Goal: Information Seeking & Learning: Check status

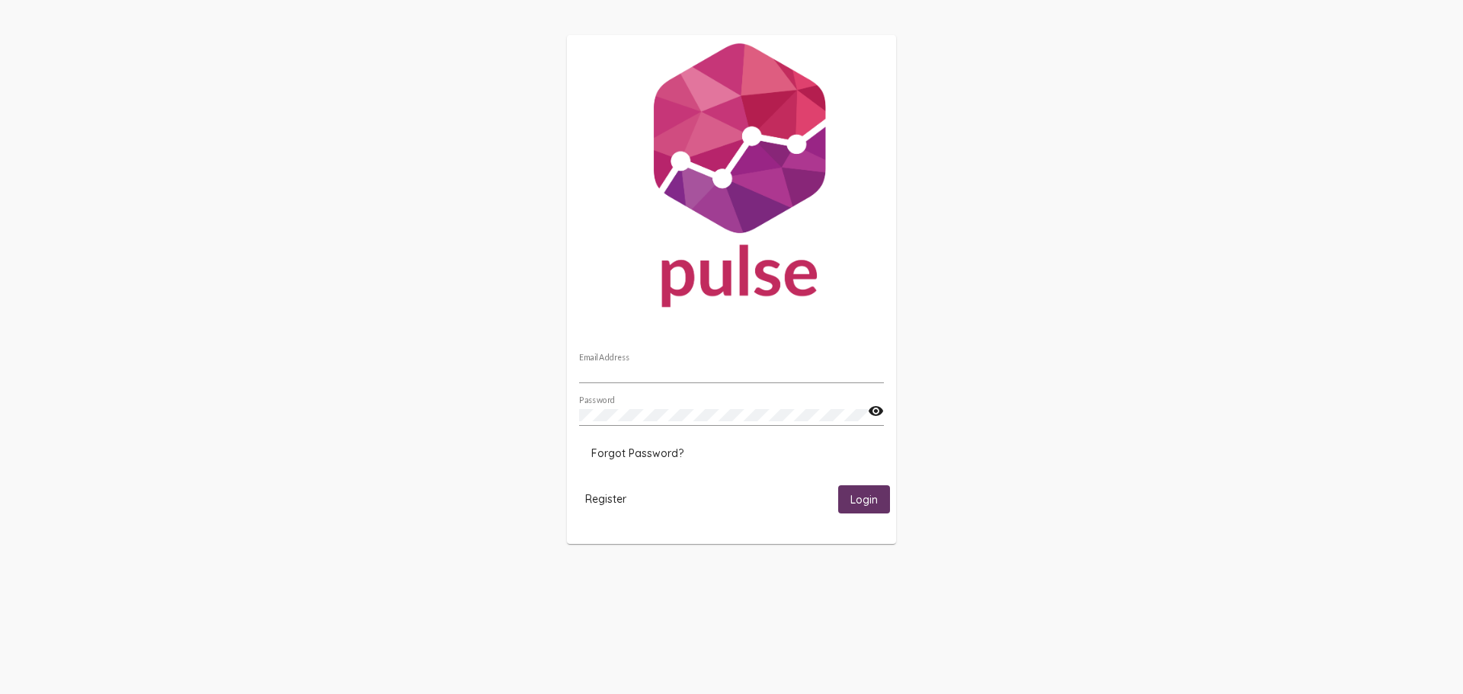
type input "gchukwueke@homefirstscc.org"
click at [852, 497] on span "Login" at bounding box center [863, 500] width 27 height 14
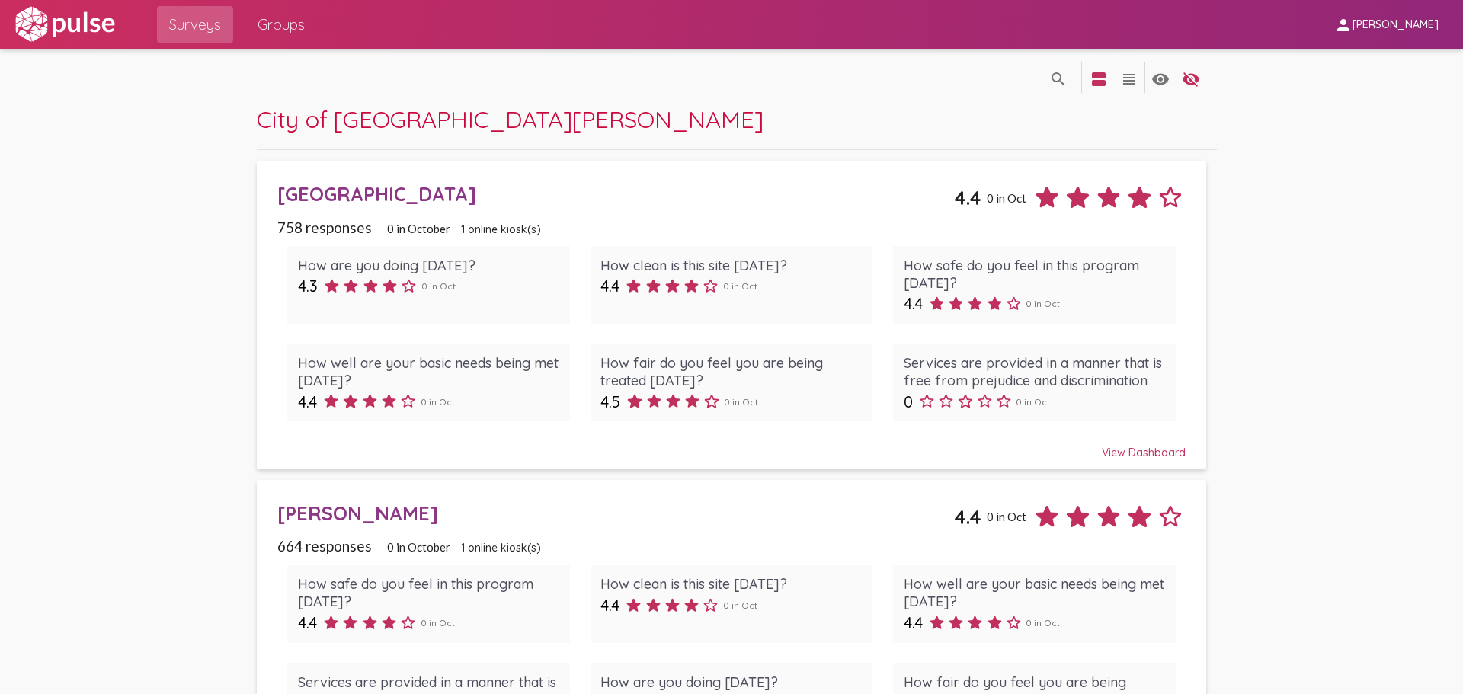
click at [347, 197] on div "Arena Hotel" at bounding box center [615, 194] width 676 height 24
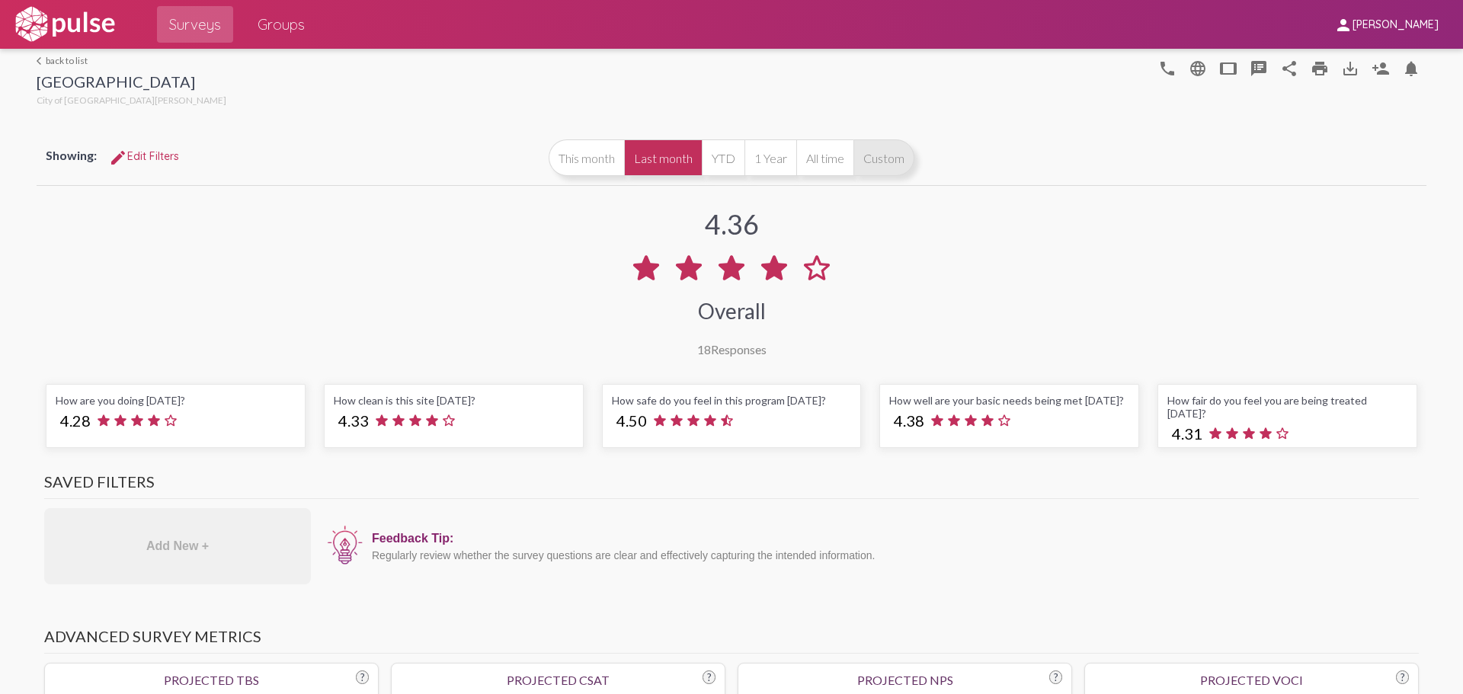
click at [890, 158] on button "Custom" at bounding box center [883, 157] width 61 height 37
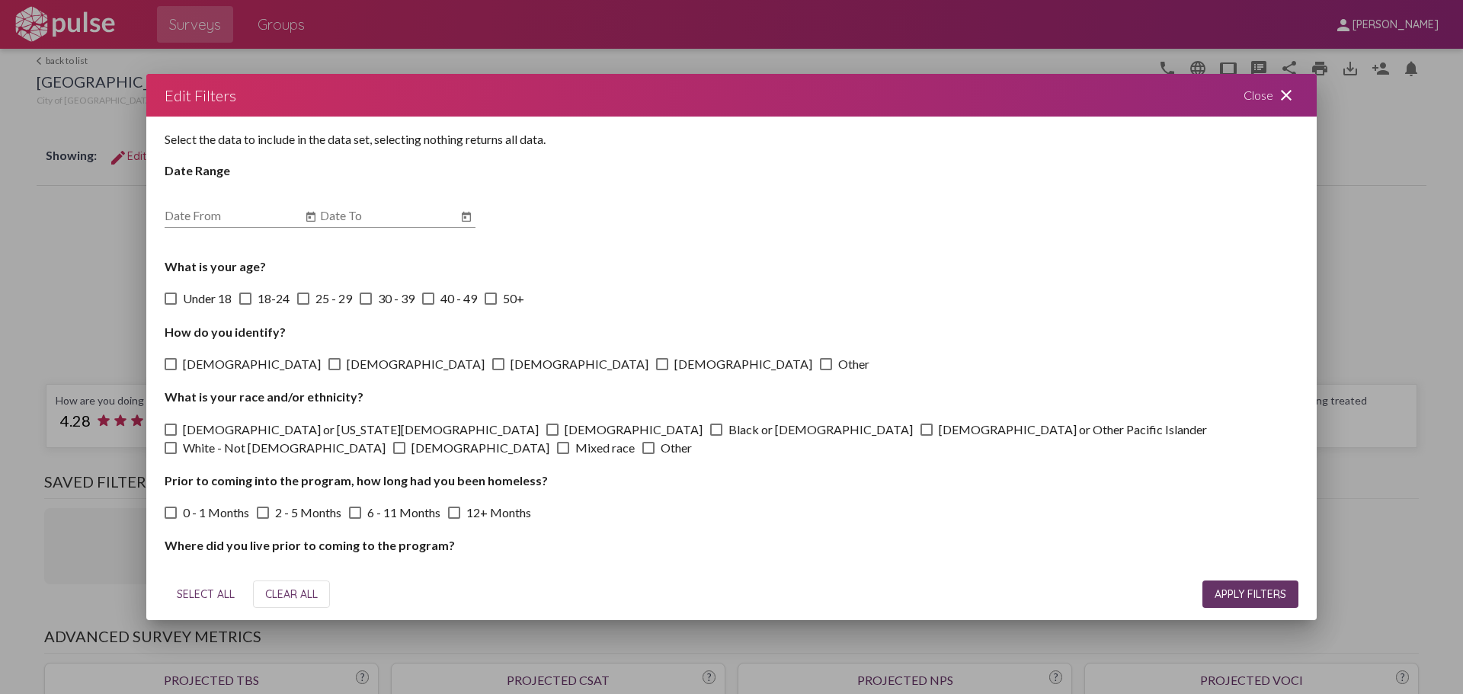
click at [256, 207] on div "Date From" at bounding box center [233, 211] width 137 height 34
click at [307, 225] on icon "Open calendar" at bounding box center [311, 217] width 12 height 18
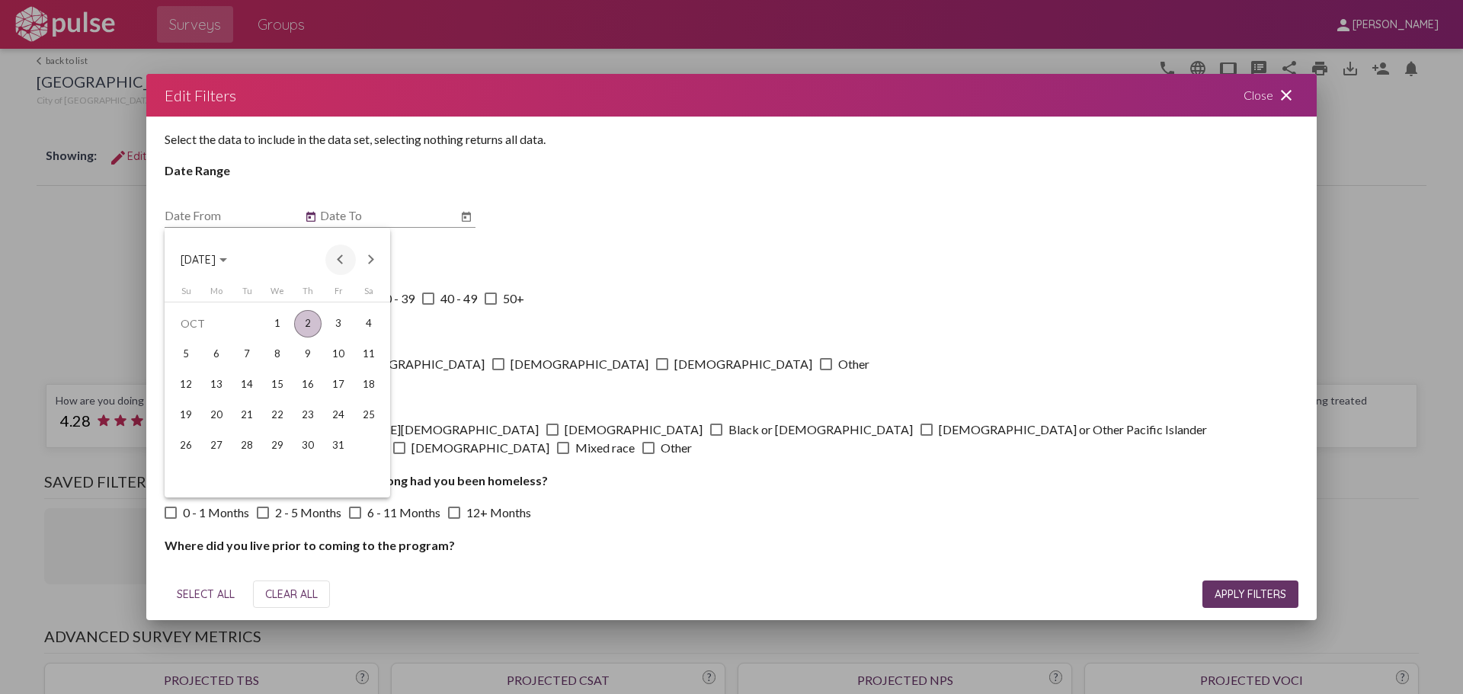
click at [341, 261] on button "Previous month" at bounding box center [340, 260] width 30 height 30
click at [254, 349] on div "1" at bounding box center [246, 354] width 27 height 27
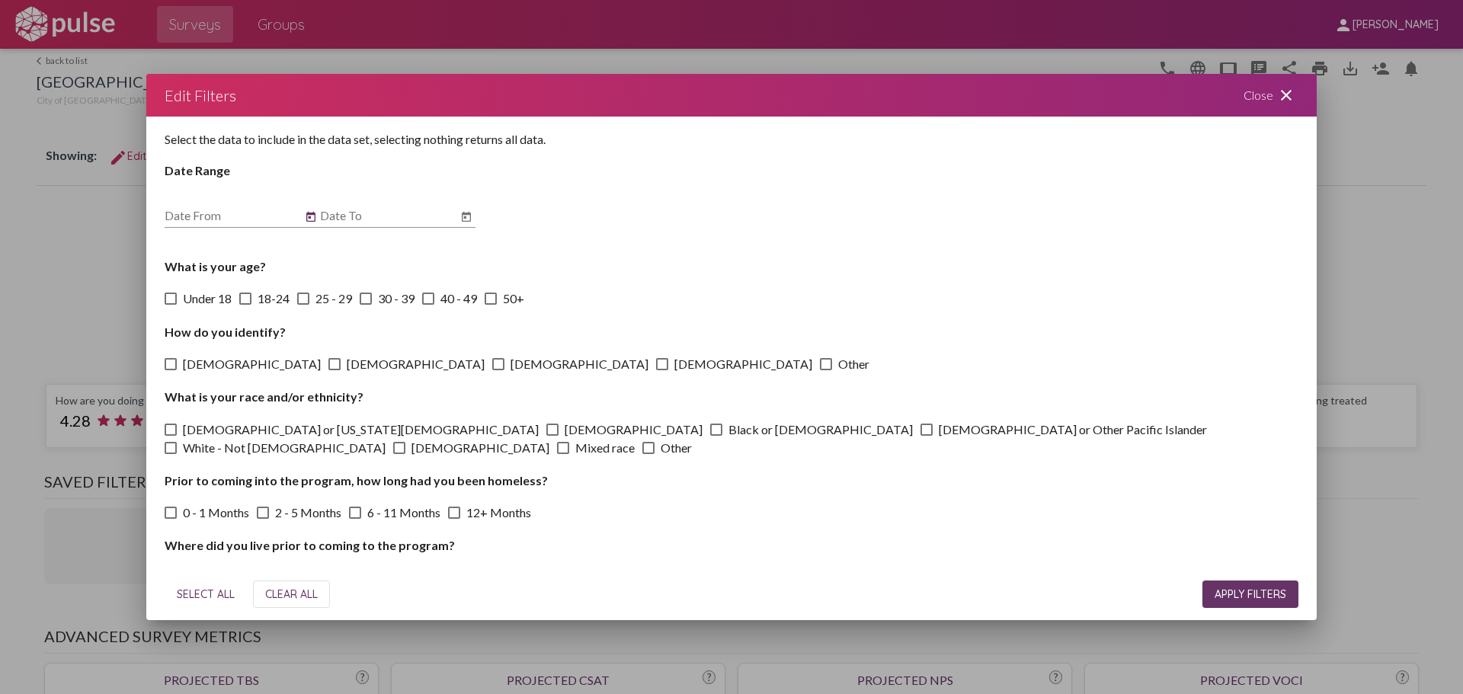
type input "7/1/2025"
click at [469, 219] on icon "Open calendar" at bounding box center [466, 217] width 12 height 18
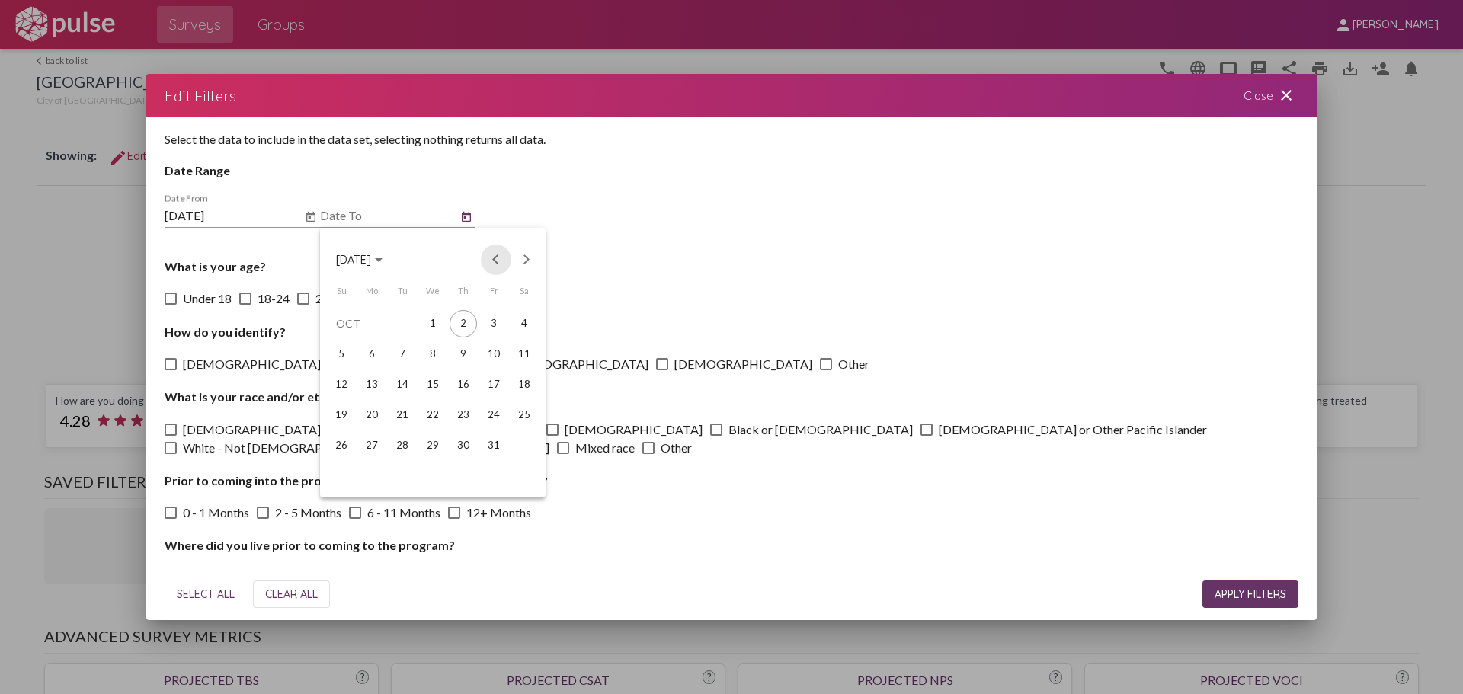
click at [494, 260] on button "Previous month" at bounding box center [496, 260] width 30 height 30
click at [405, 473] on div "30" at bounding box center [402, 475] width 27 height 27
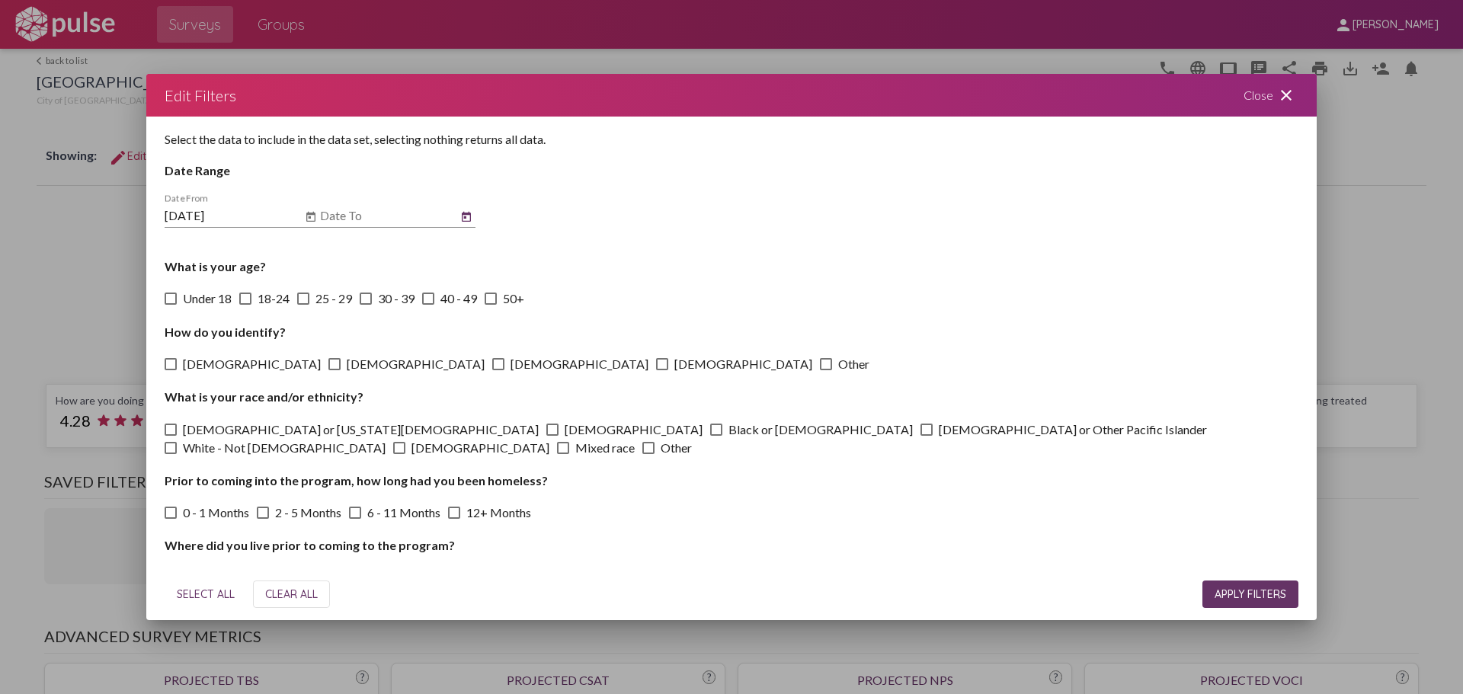
type input "9/30/2025"
click at [1240, 593] on span "APPLY FILTERS" at bounding box center [1250, 594] width 72 height 14
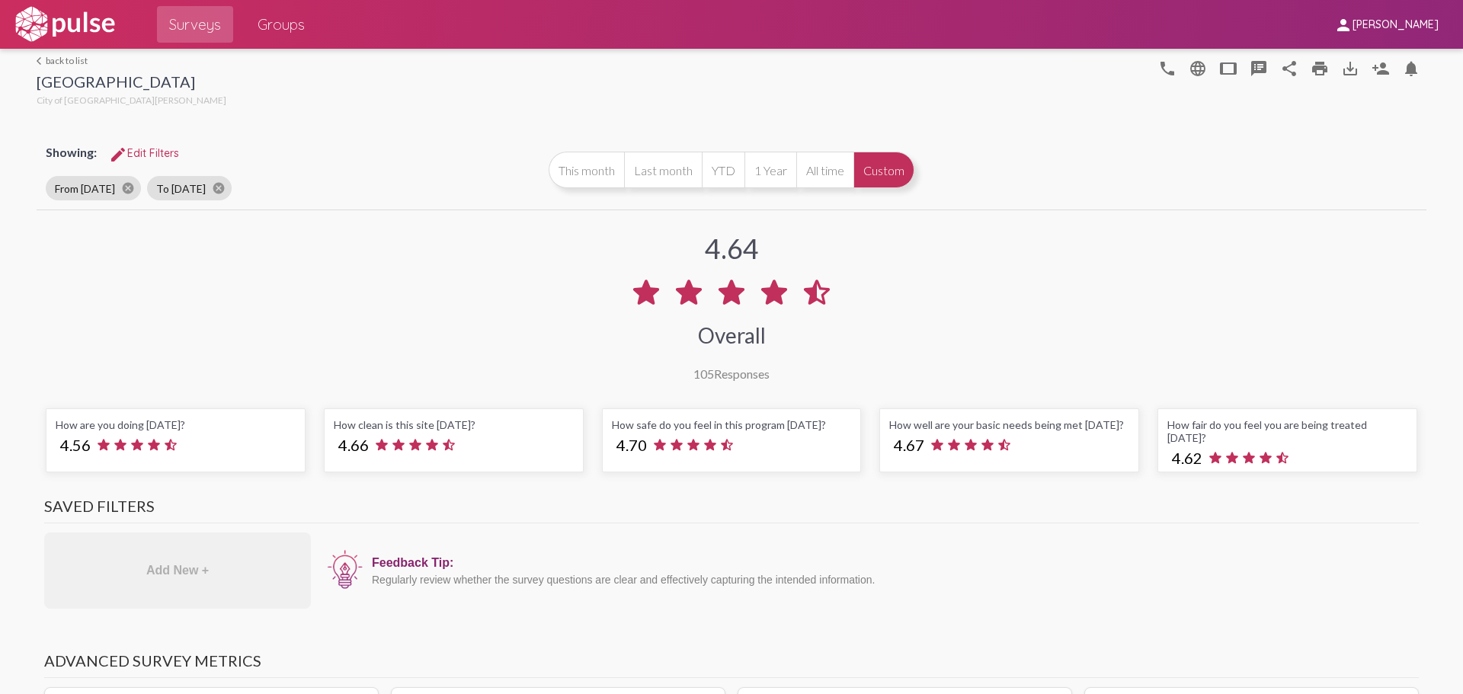
click at [871, 163] on button "Custom" at bounding box center [883, 170] width 61 height 37
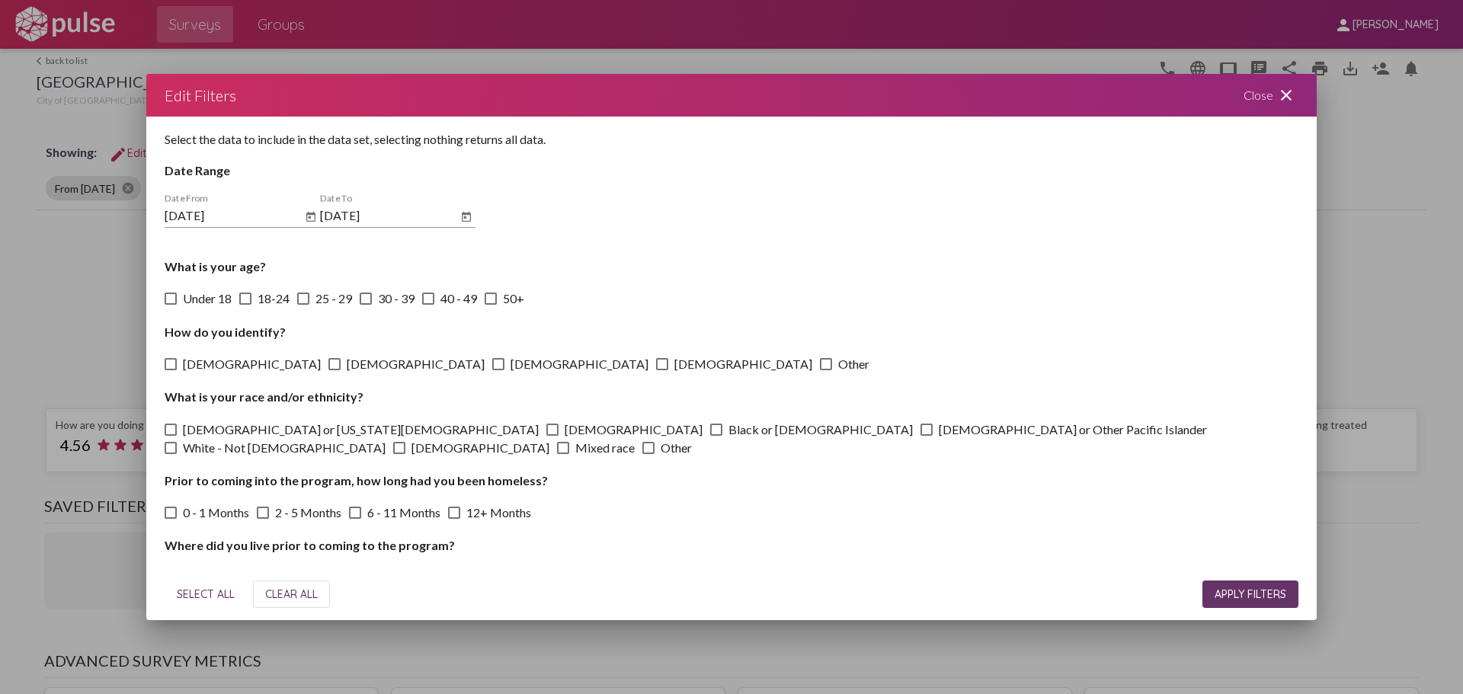
click at [1294, 98] on mat-icon "close" at bounding box center [1286, 95] width 18 height 18
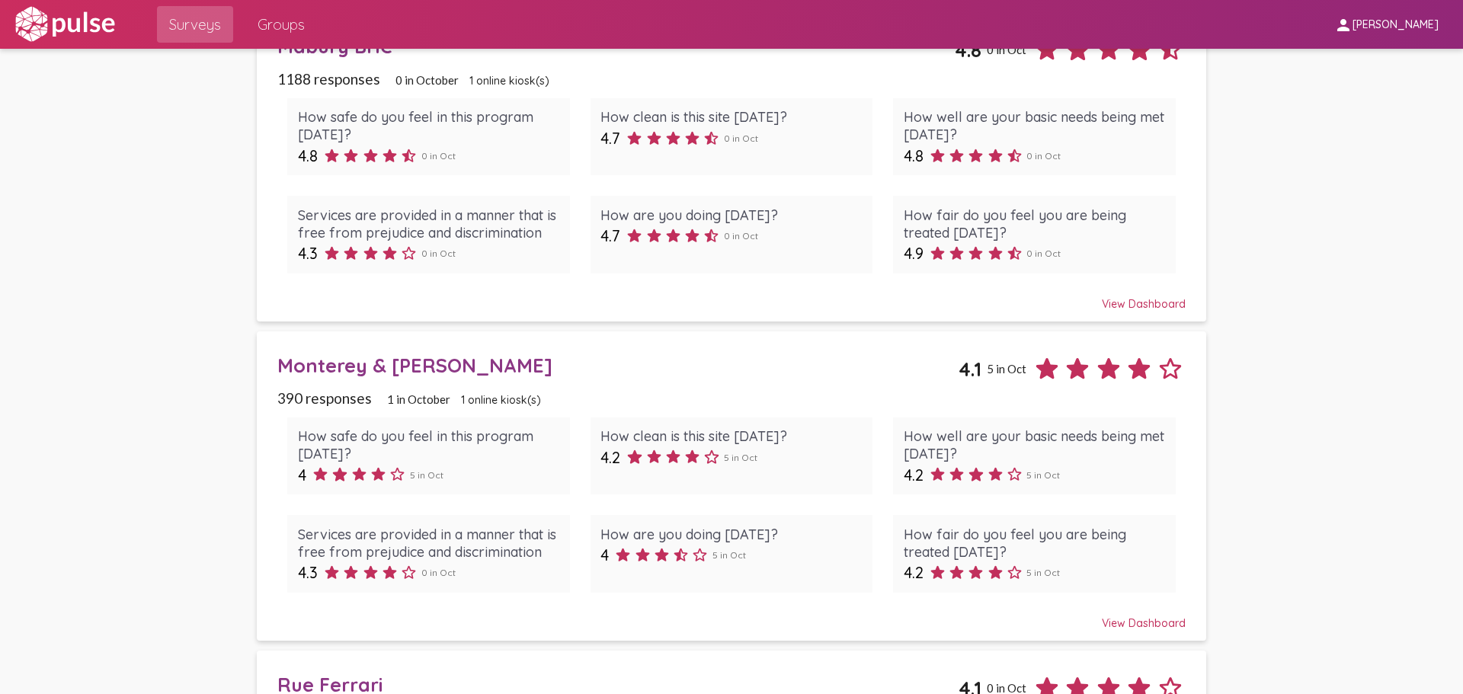
scroll to position [838, 0]
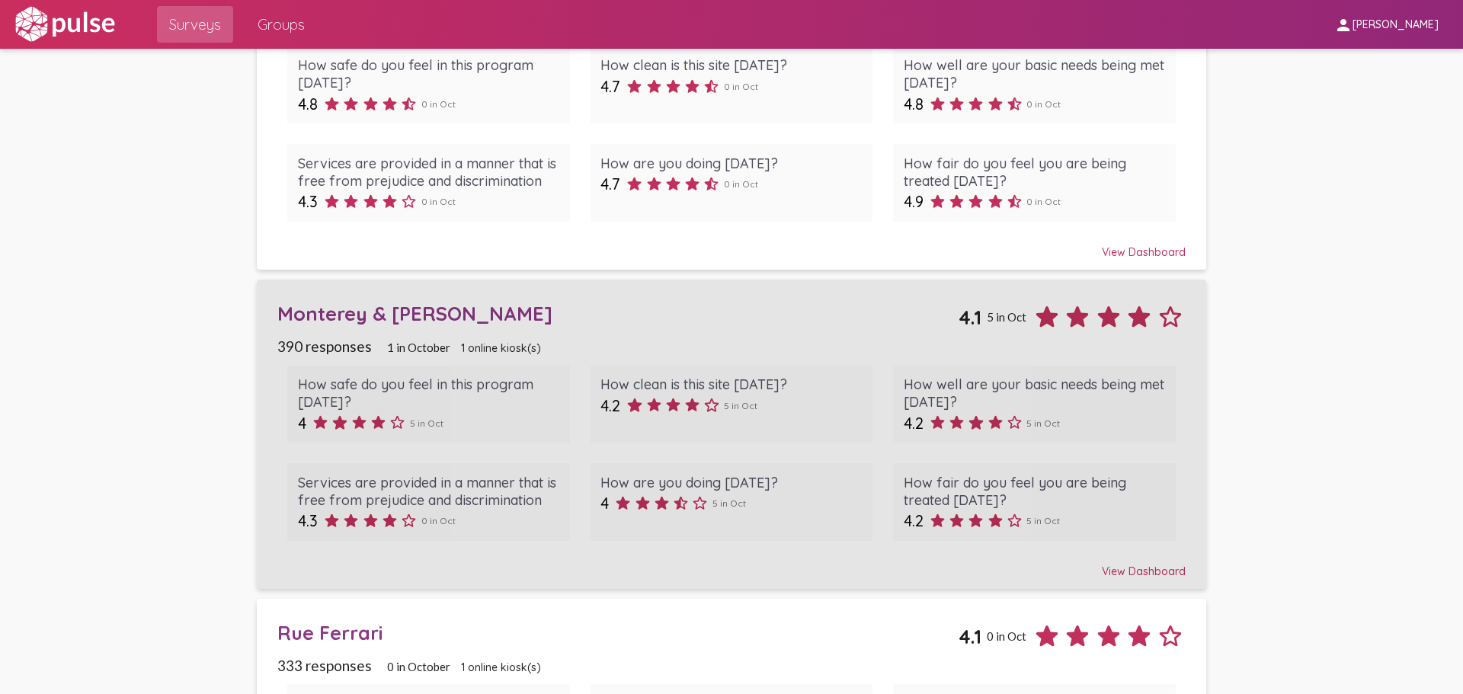
click at [366, 310] on div "Monterey & Bernal" at bounding box center [617, 314] width 681 height 24
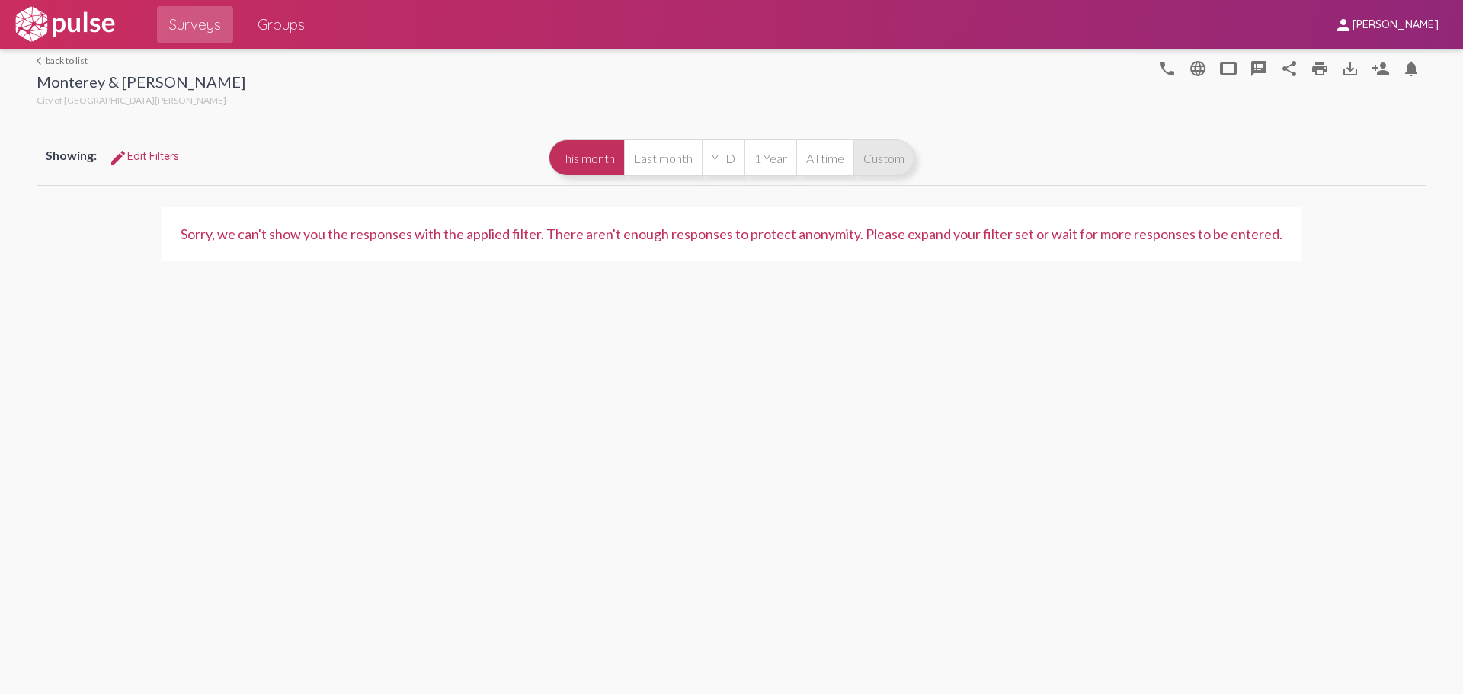
click at [909, 149] on button "Custom" at bounding box center [883, 157] width 61 height 37
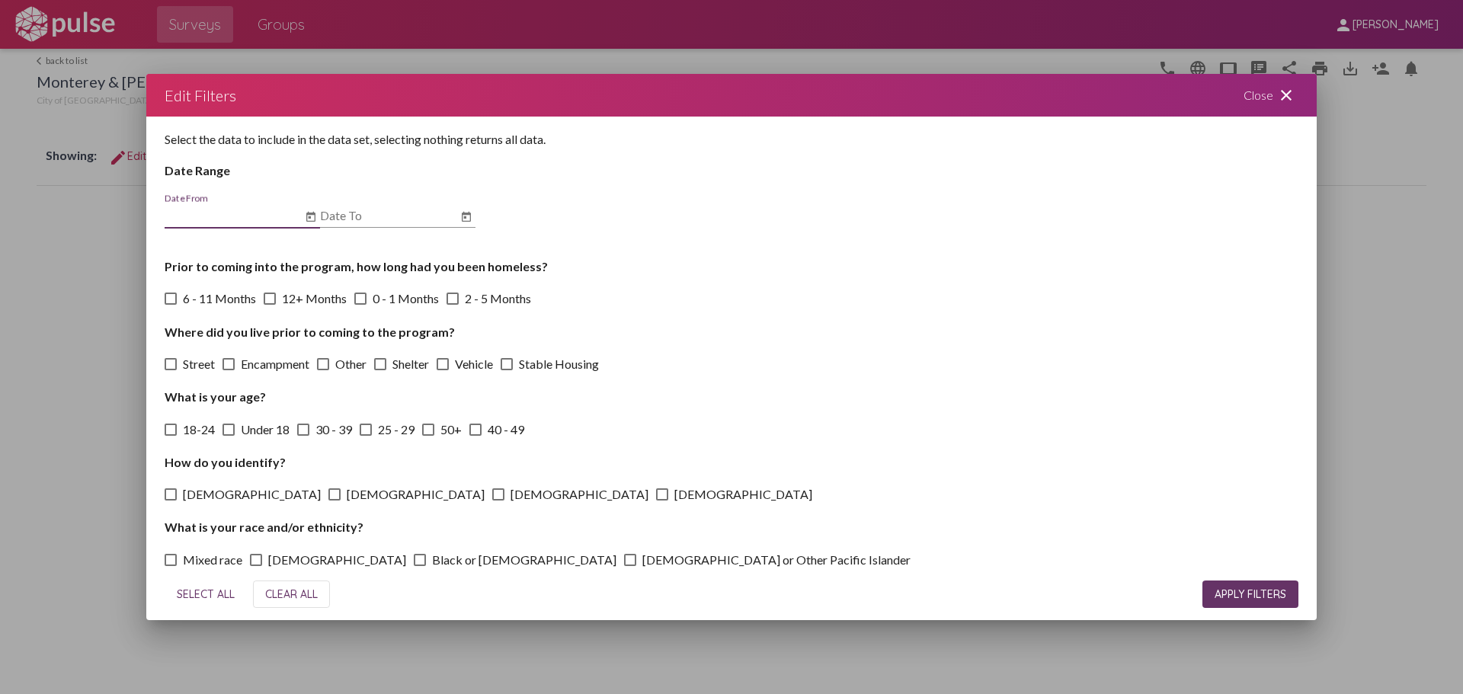
click at [311, 215] on icon "Open calendar" at bounding box center [310, 217] width 9 height 10
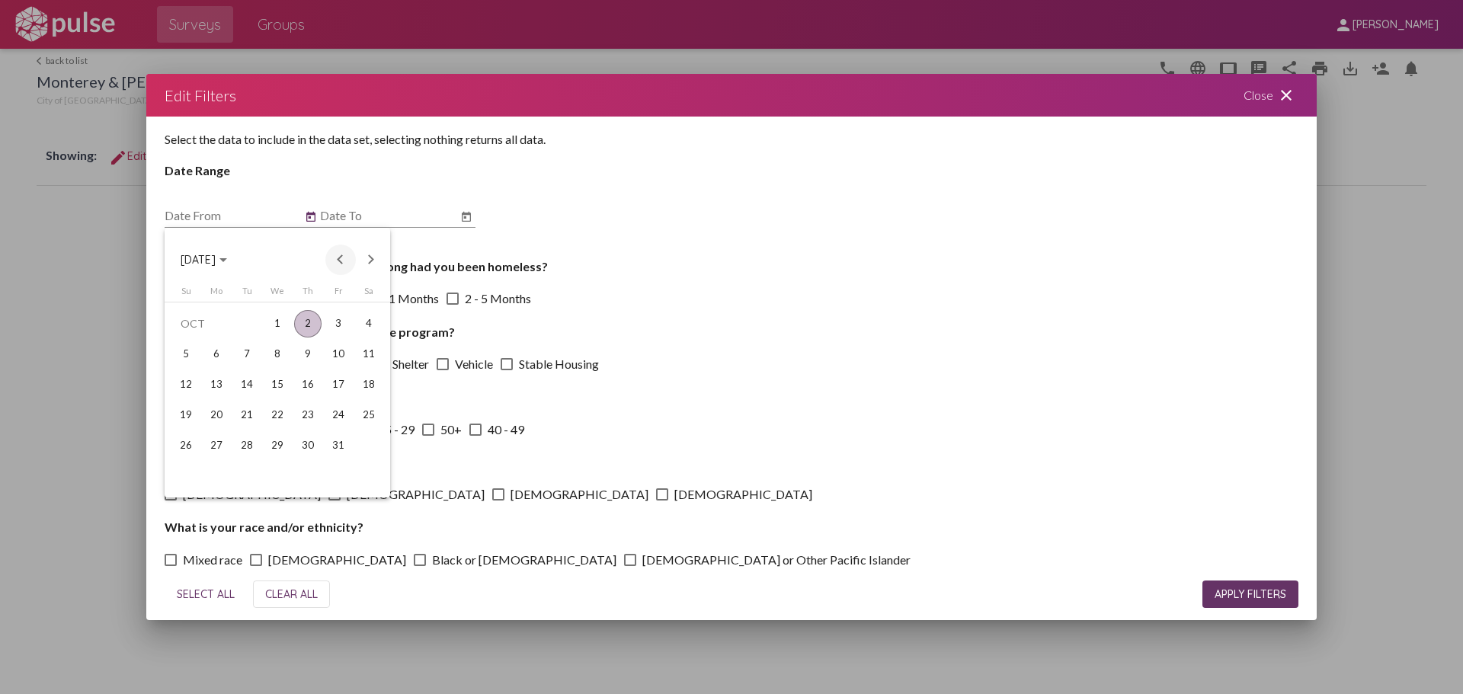
click at [342, 263] on button "Previous month" at bounding box center [340, 260] width 30 height 30
click at [333, 258] on button "Previous month" at bounding box center [340, 260] width 30 height 30
click at [248, 349] on div "1" at bounding box center [246, 354] width 27 height 27
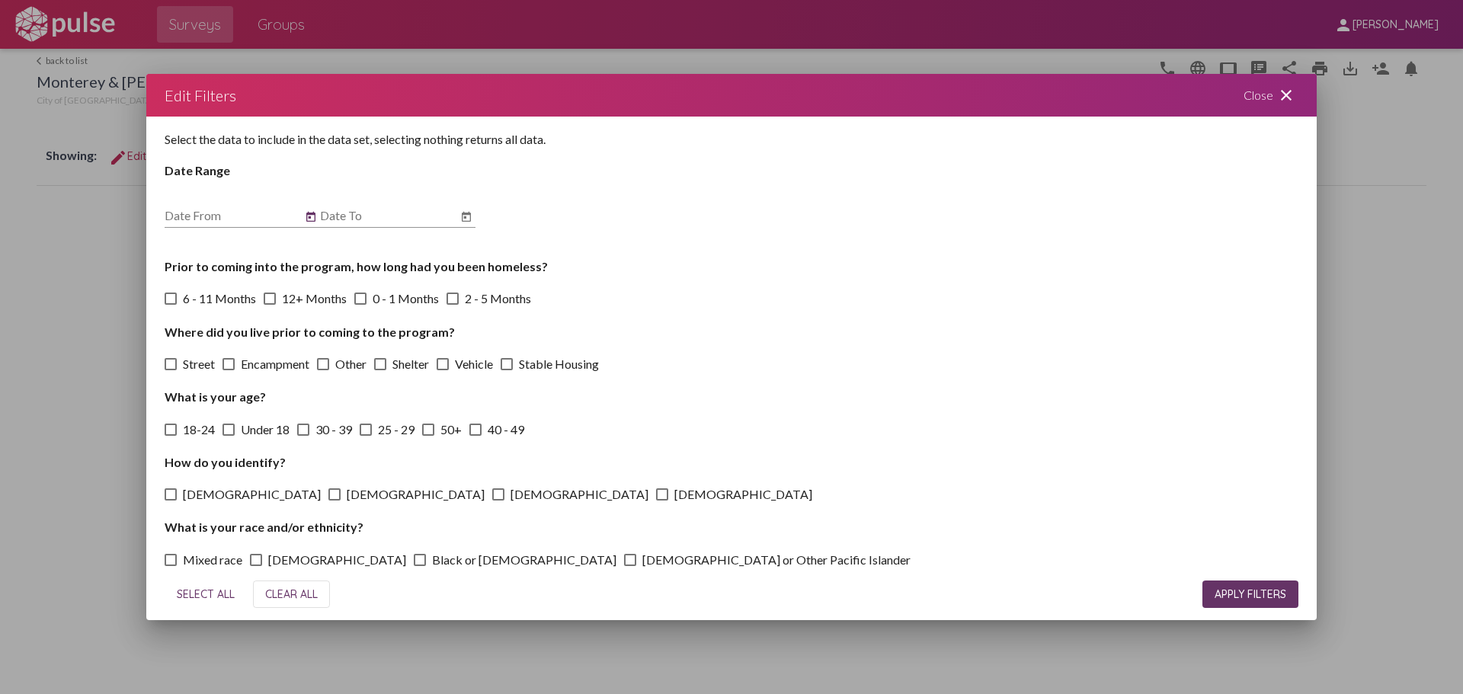
type input "7/1/2025"
click at [475, 219] on div "Select the data to include in the data set, selecting nothing returns all data.…" at bounding box center [731, 342] width 1170 height 451
click at [472, 217] on icon "Open calendar" at bounding box center [466, 217] width 12 height 18
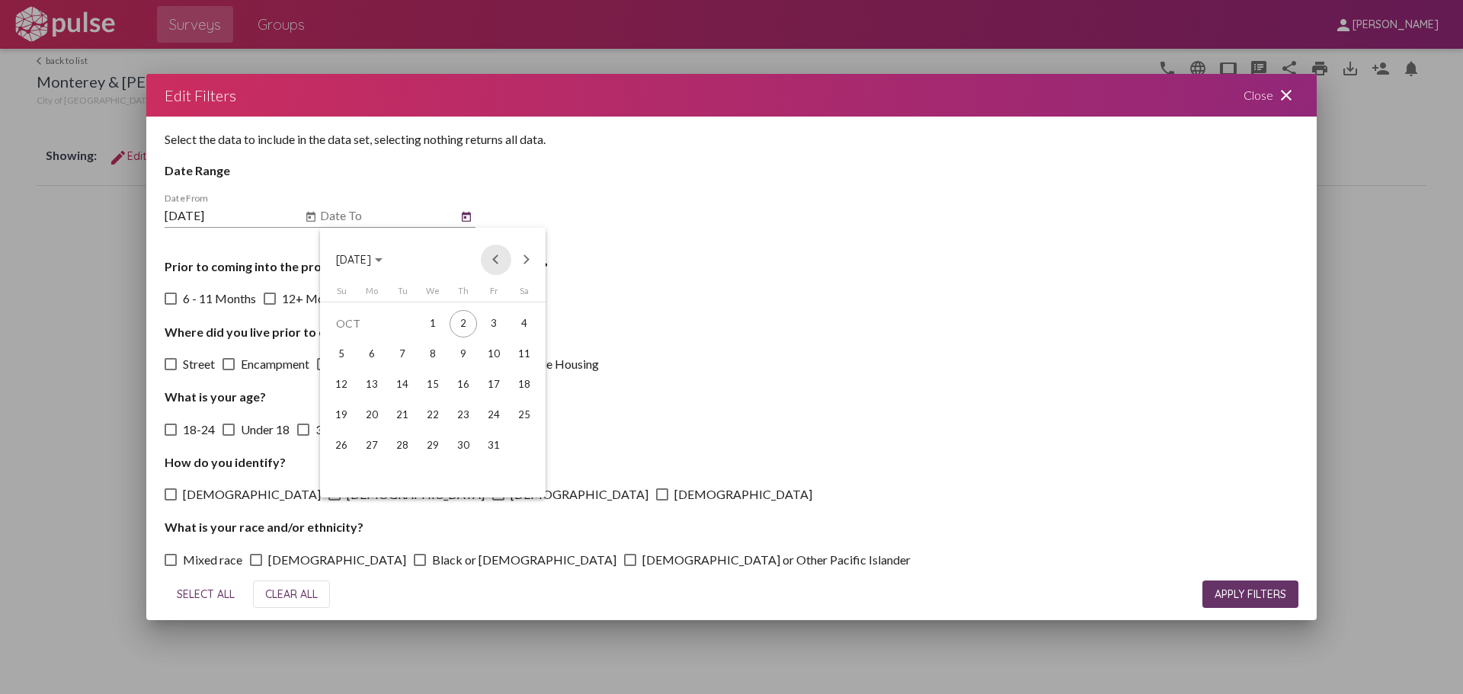
click at [495, 253] on button "Previous month" at bounding box center [496, 260] width 30 height 30
click at [392, 475] on div "30" at bounding box center [402, 475] width 27 height 27
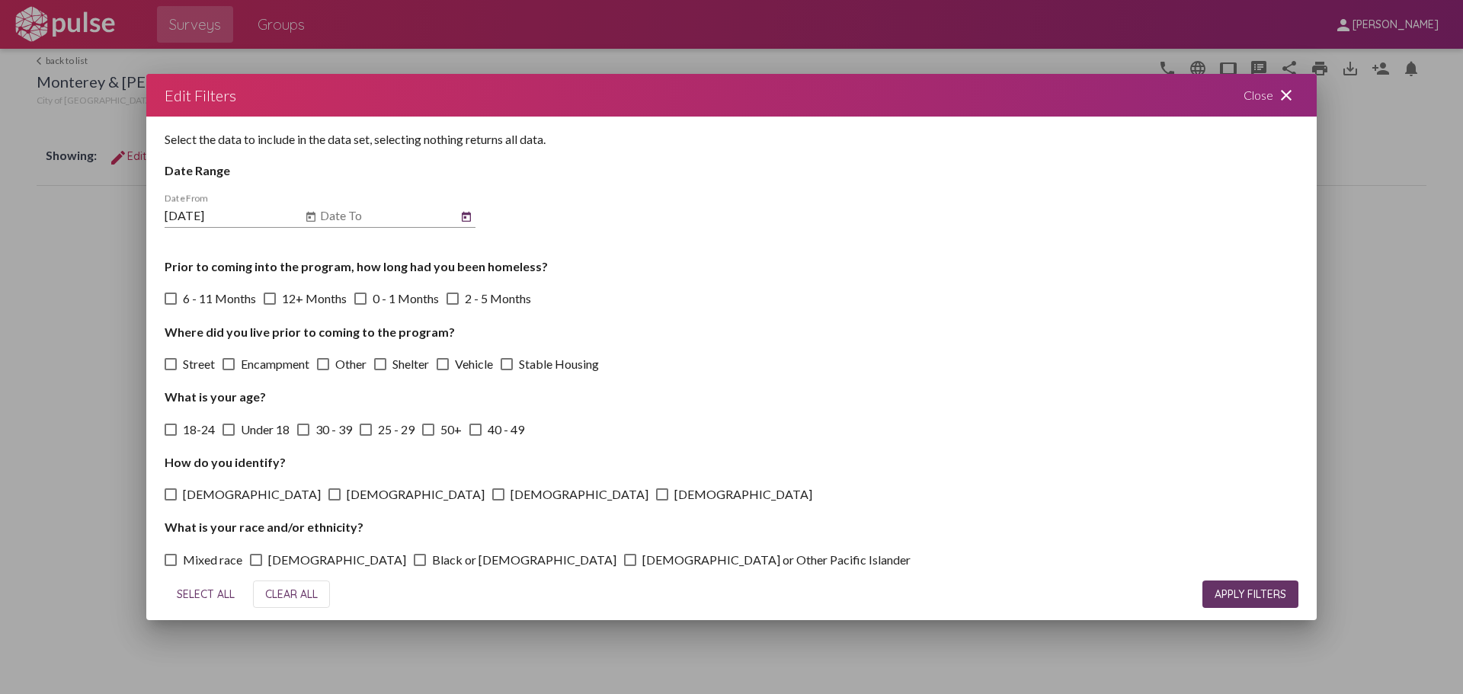
type input "9/30/2025"
click at [1239, 596] on span "APPLY FILTERS" at bounding box center [1250, 594] width 72 height 14
